Goal: Task Accomplishment & Management: Use online tool/utility

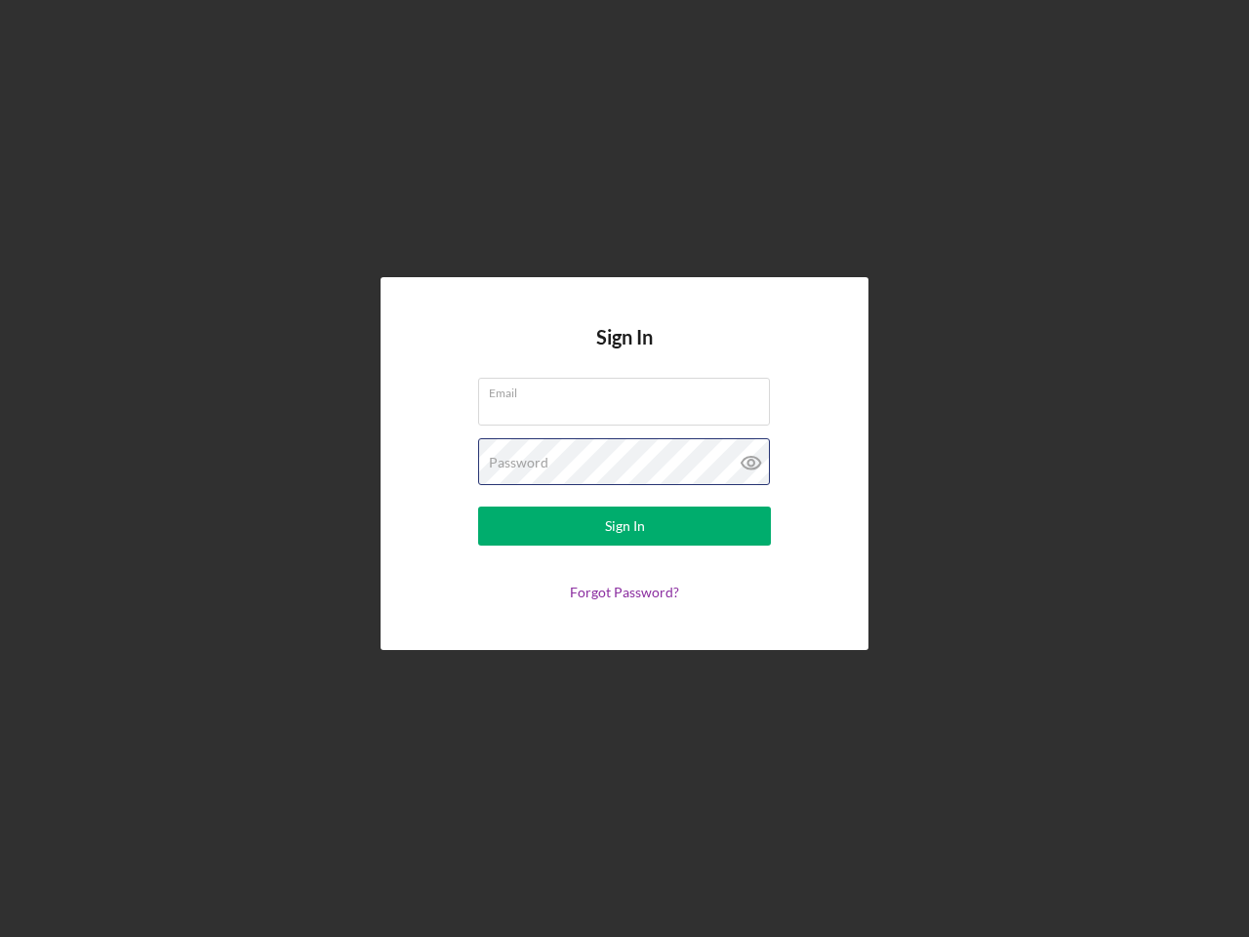
click at [624, 468] on div "Password" at bounding box center [624, 462] width 293 height 49
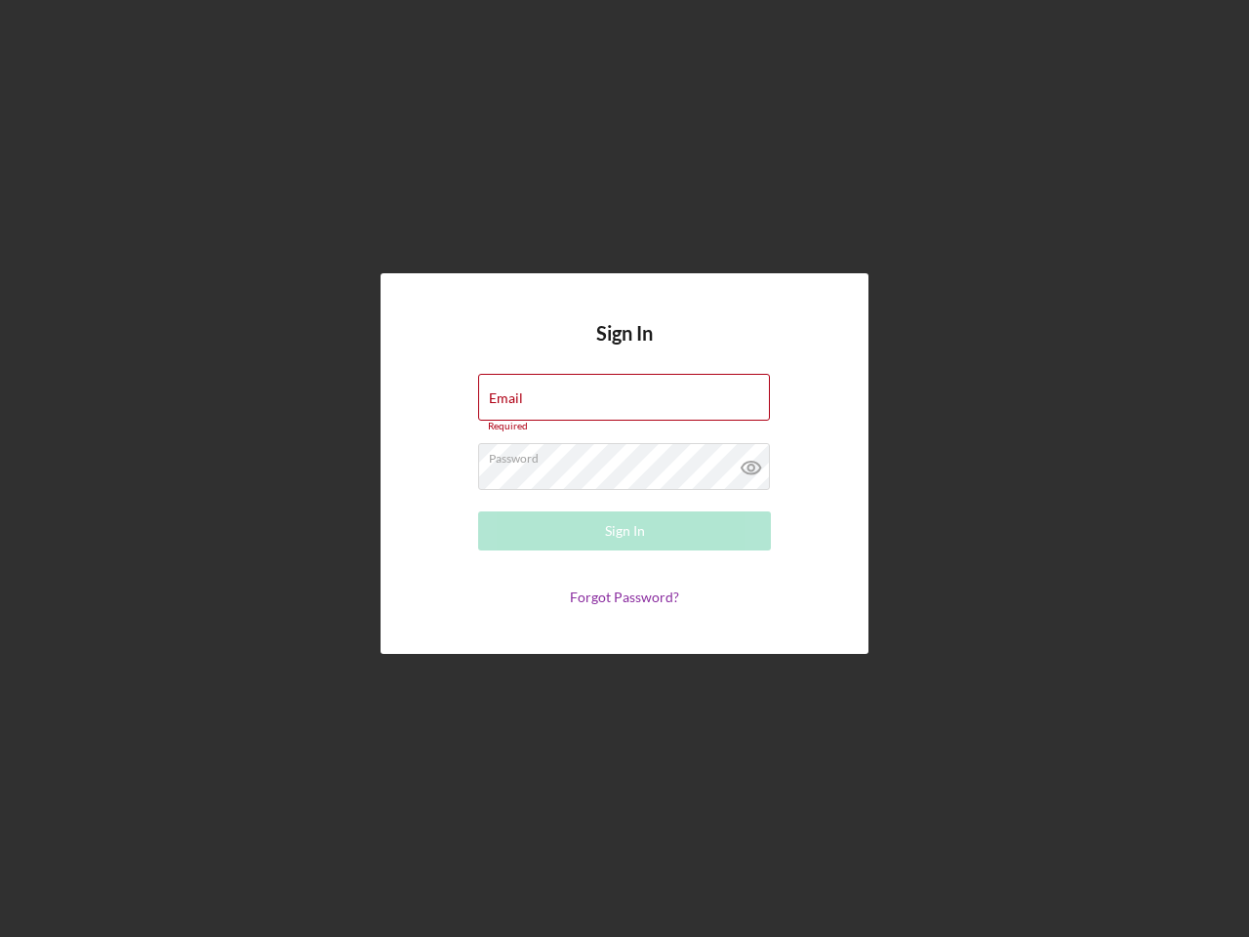
click at [751, 462] on icon at bounding box center [751, 467] width 49 height 49
